Goal: Information Seeking & Learning: Learn about a topic

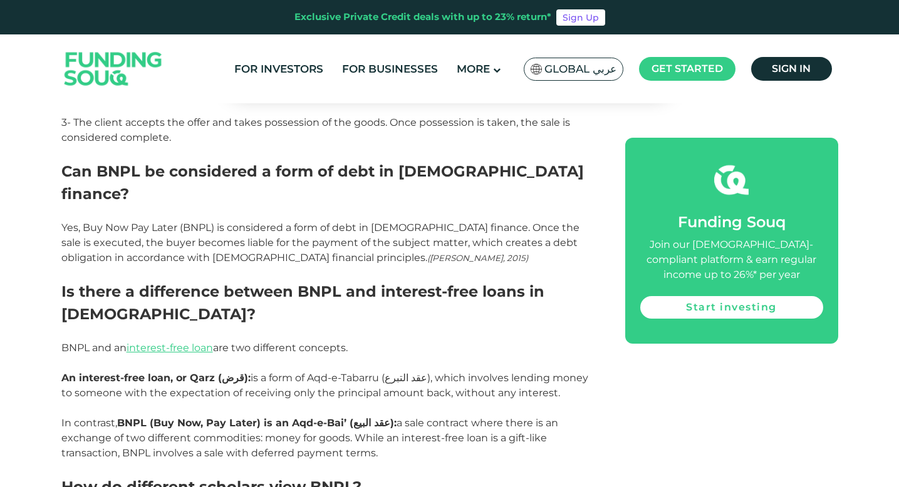
scroll to position [2074, 0]
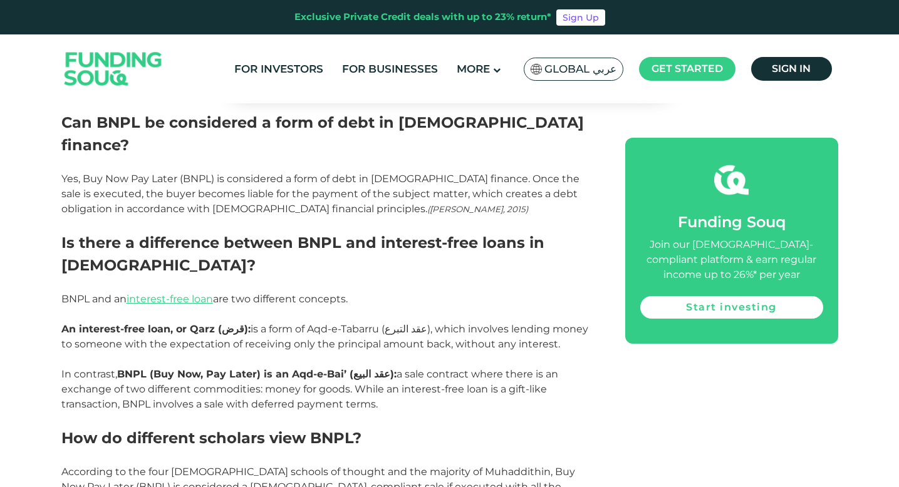
click at [256, 323] on span "): is a form of Aqd-e-Tabarru (" at bounding box center [314, 329] width 140 height 12
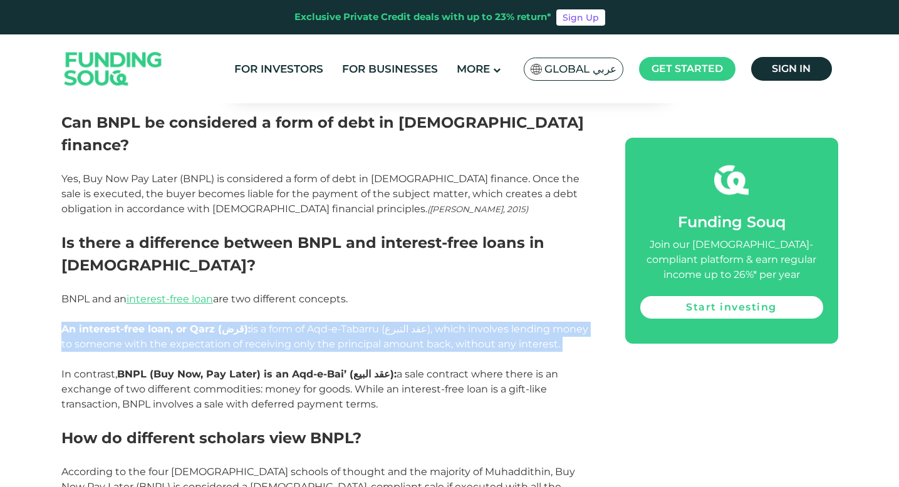
click at [256, 323] on span "): is a form of Aqd-e-Tabarru (" at bounding box center [314, 329] width 140 height 12
click at [257, 323] on span "), which involves lending money to someone with the expectation of receiving on…" at bounding box center [324, 336] width 527 height 27
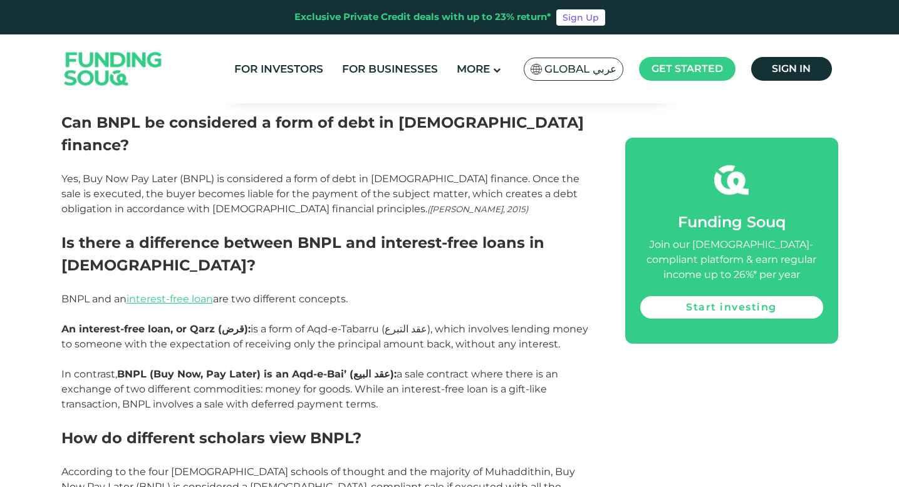
click at [273, 352] on p at bounding box center [328, 359] width 535 height 15
click at [273, 368] on strong "BNPL (Buy Now, Pay Later) is an Aqd-e-Bai’ (" at bounding box center [235, 374] width 236 height 12
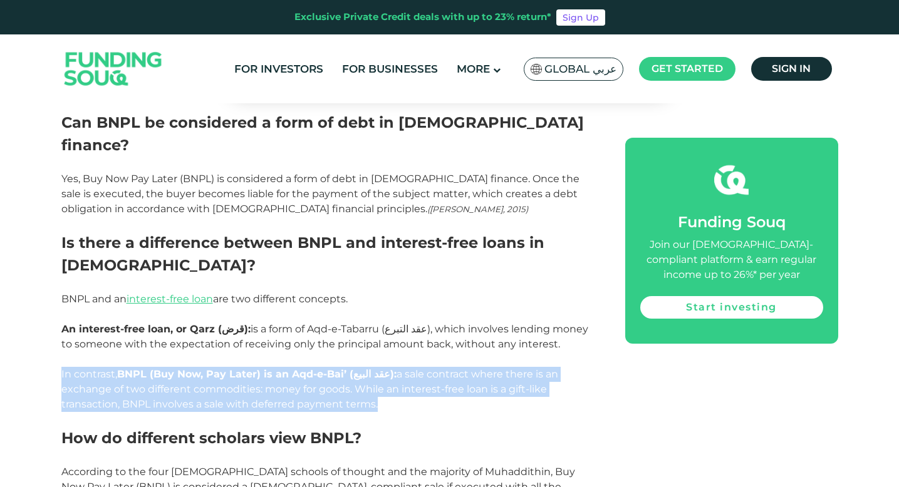
click at [273, 368] on strong "BNPL (Buy Now, Pay Later) is an Aqd-e-Bai’ (" at bounding box center [235, 374] width 236 height 12
click at [279, 368] on span "): a sale contract where there is an exchange of two different commodities: mon…" at bounding box center [309, 389] width 497 height 42
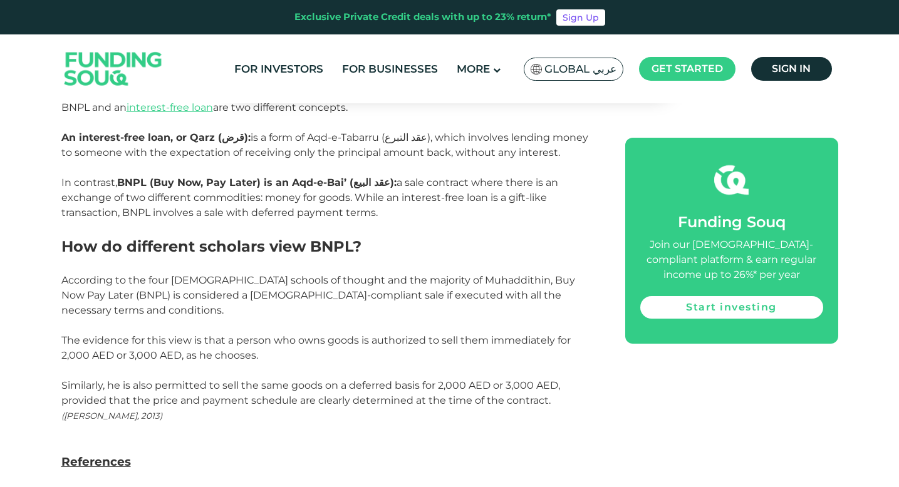
scroll to position [2257, 0]
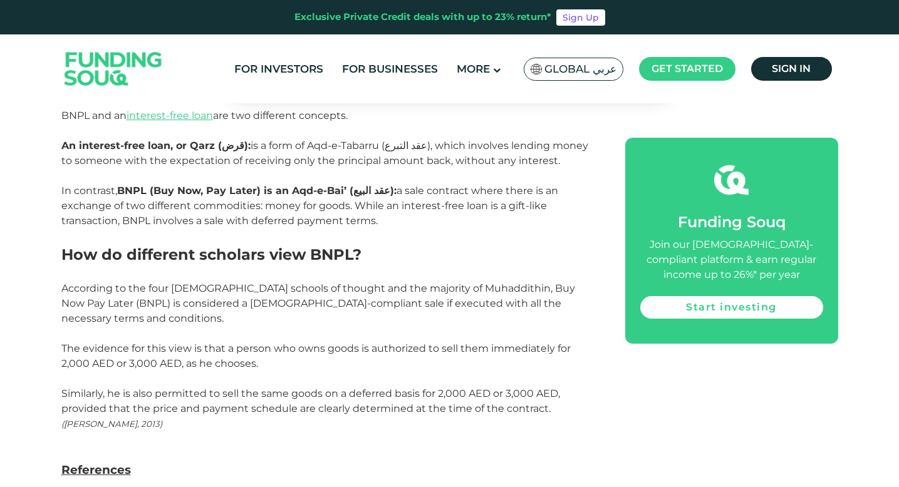
click at [269, 388] on span "Similarly, he is also permitted to sell the same goods on a deferred basis for …" at bounding box center [310, 401] width 498 height 27
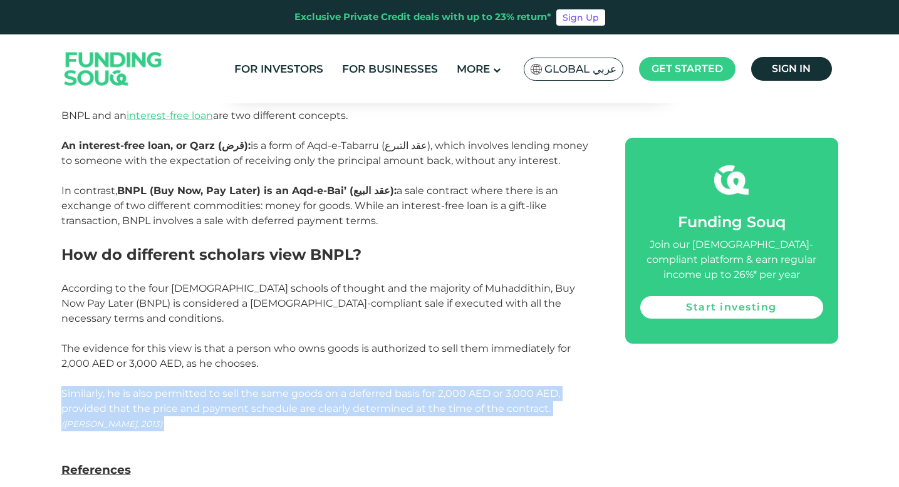
click at [269, 388] on span "Similarly, he is also permitted to sell the same goods on a deferred basis for …" at bounding box center [310, 401] width 498 height 27
click at [278, 388] on span "Similarly, he is also permitted to sell the same goods on a deferred basis for …" at bounding box center [310, 401] width 498 height 27
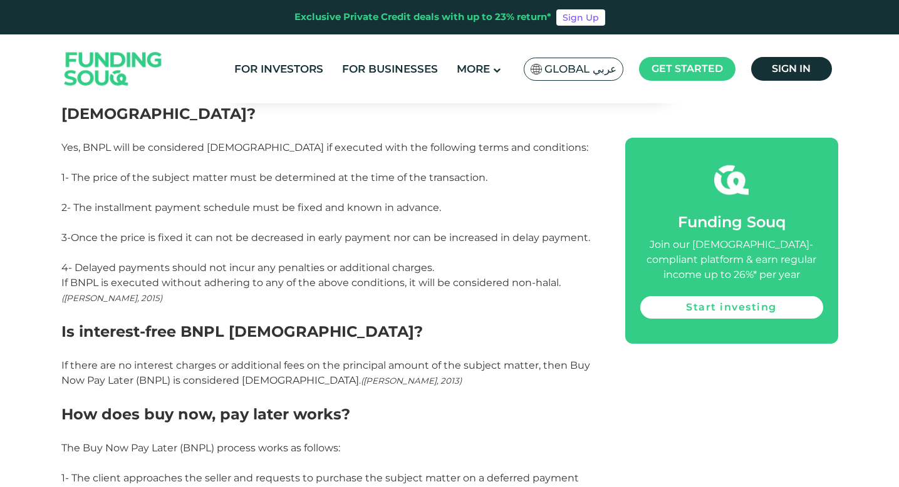
scroll to position [1589, 0]
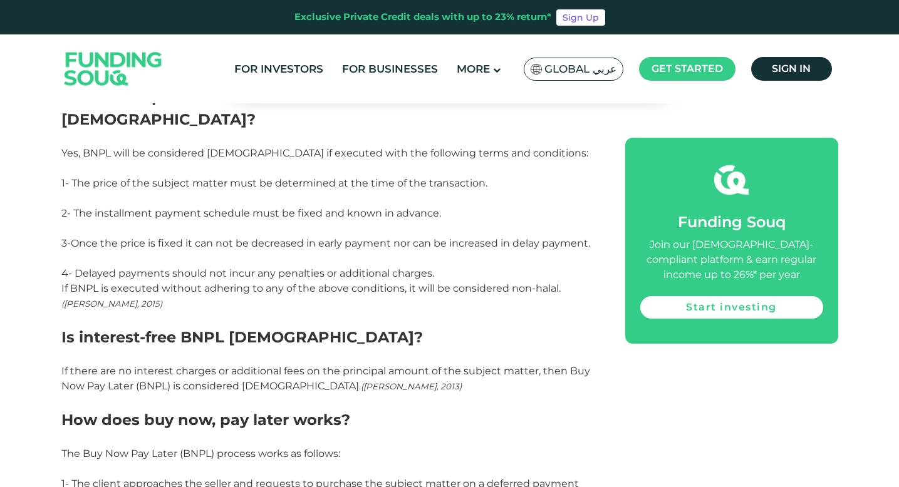
click at [255, 349] on p at bounding box center [328, 356] width 535 height 15
click at [254, 365] on span "If there are no interest charges or additional fees on the principal amount of …" at bounding box center [325, 378] width 529 height 27
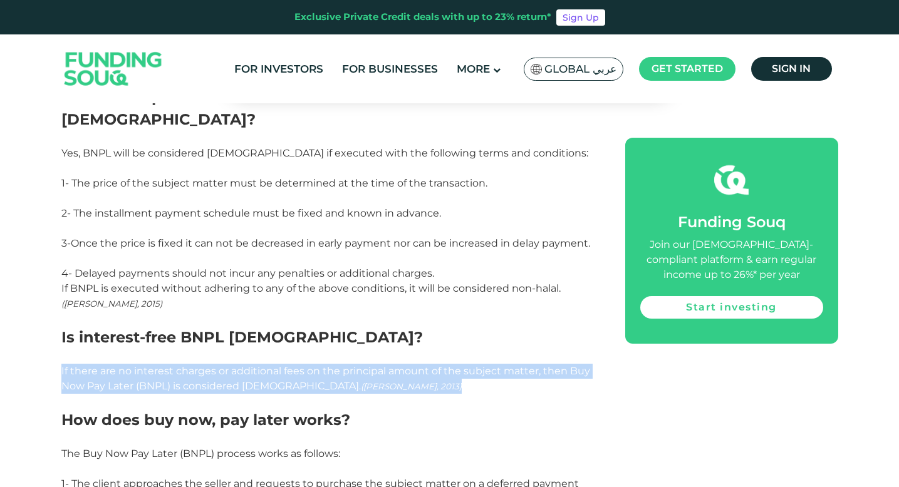
click at [254, 365] on span "If there are no interest charges or additional fees on the principal amount of …" at bounding box center [325, 378] width 529 height 27
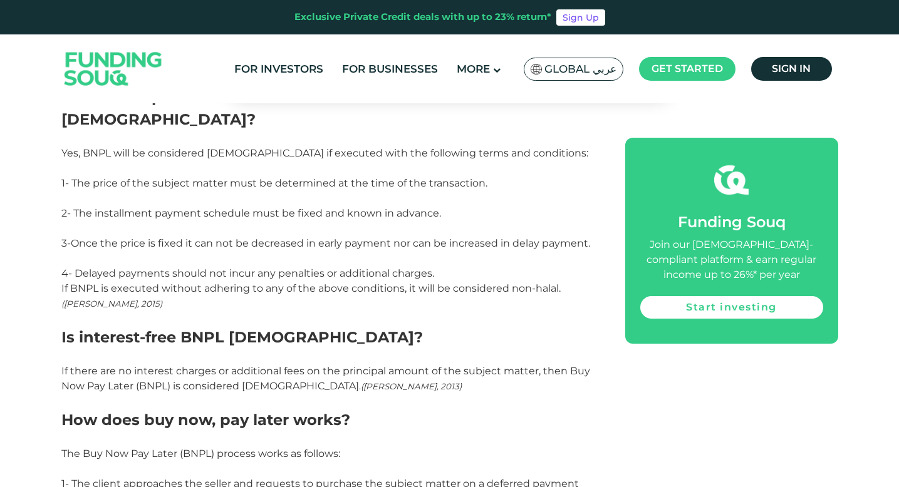
click at [240, 394] on p at bounding box center [328, 401] width 535 height 15
click at [228, 365] on span "If there are no interest charges or additional fees on the principal amount of …" at bounding box center [325, 378] width 529 height 27
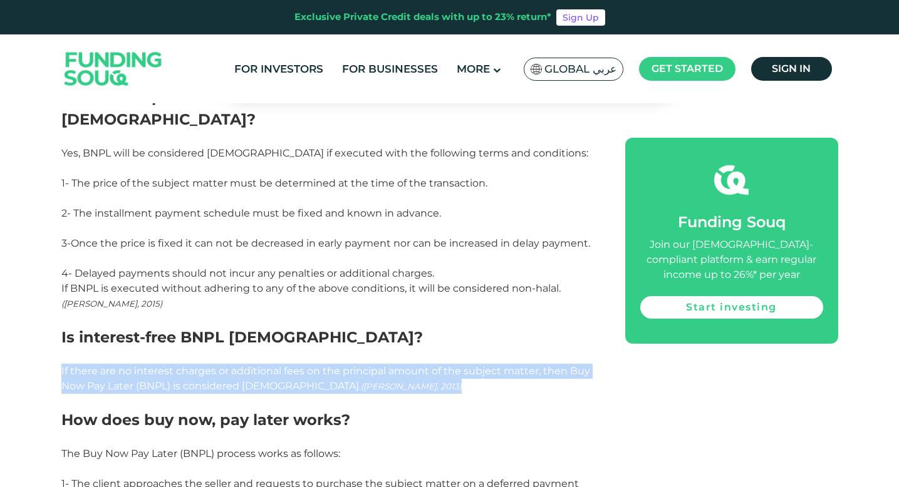
click at [228, 365] on span "If there are no interest charges or additional fees on the principal amount of …" at bounding box center [325, 378] width 529 height 27
